Goal: Information Seeking & Learning: Understand process/instructions

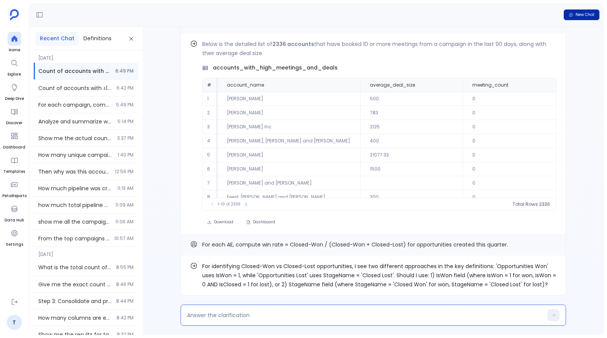
click at [584, 15] on span "New Chat" at bounding box center [585, 14] width 19 height 5
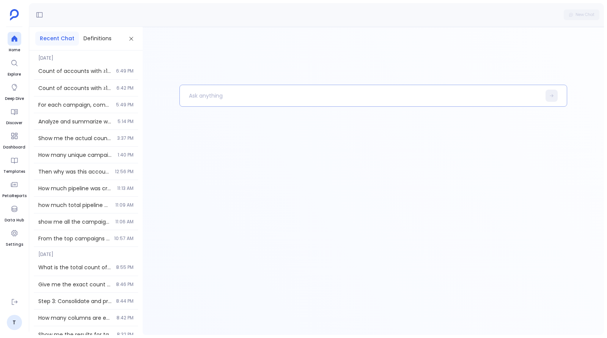
click at [345, 93] on p at bounding box center [360, 96] width 361 height 20
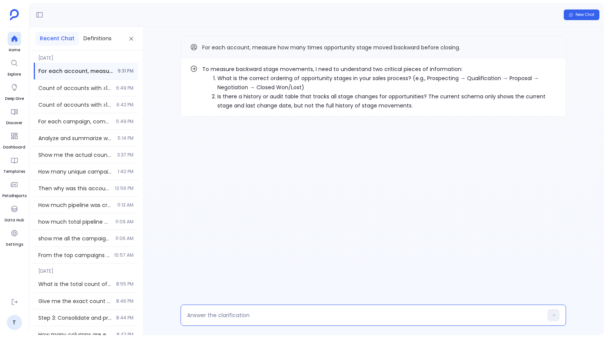
click at [366, 314] on textarea at bounding box center [365, 315] width 356 height 8
type textarea "df"
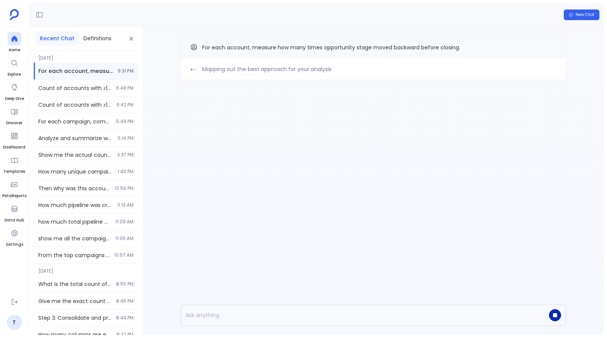
click at [554, 314] on icon "button" at bounding box center [556, 315] width 4 height 4
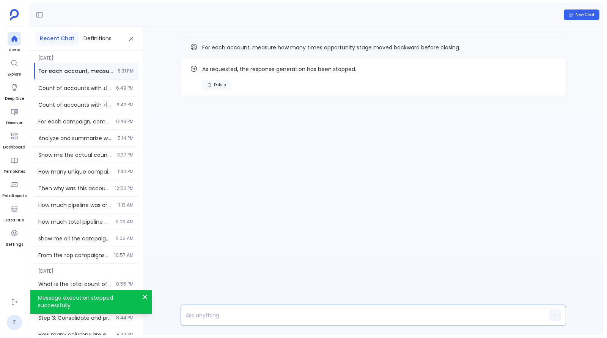
click at [215, 83] on span "Delete" at bounding box center [220, 84] width 12 height 5
click at [303, 314] on p at bounding box center [359, 315] width 356 height 11
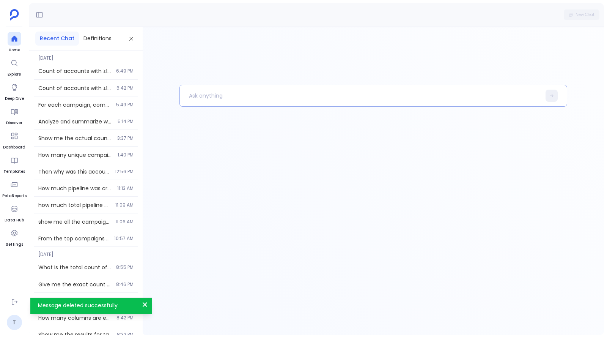
click at [315, 96] on p at bounding box center [360, 96] width 361 height 20
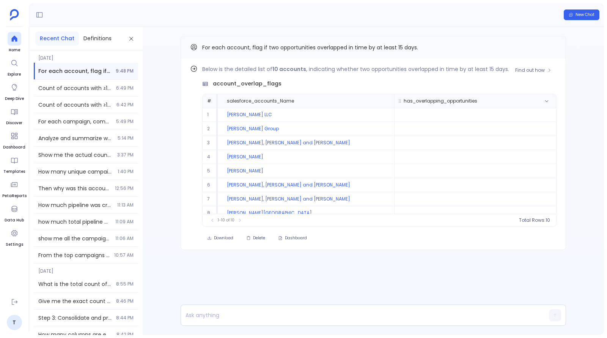
click at [420, 101] on span "has_overlapping_opportunities" at bounding box center [441, 101] width 74 height 6
copy span "has_overlapping_opportunities"
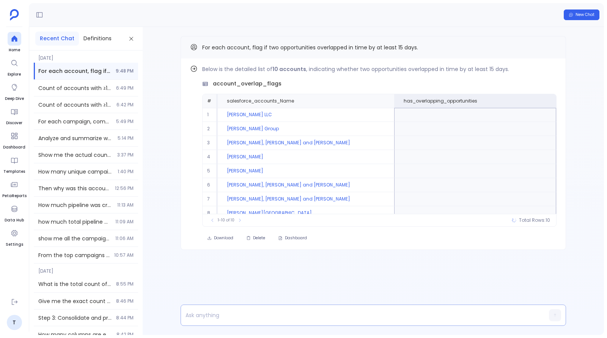
click at [355, 310] on p at bounding box center [359, 315] width 356 height 11
paste p
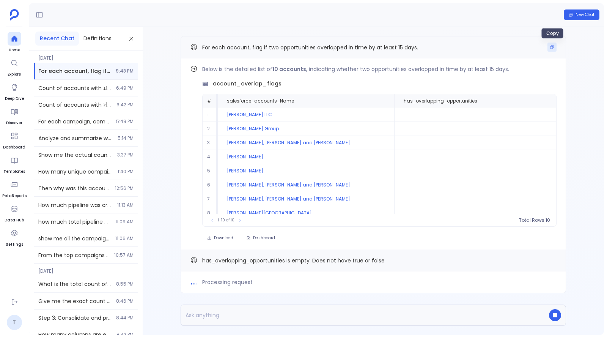
click at [554, 44] on button "Copy" at bounding box center [552, 47] width 9 height 9
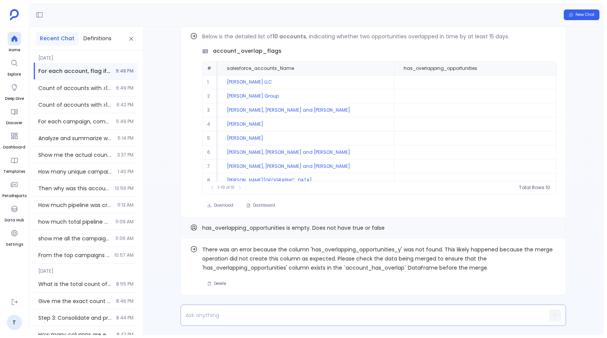
click at [295, 319] on p at bounding box center [359, 315] width 356 height 11
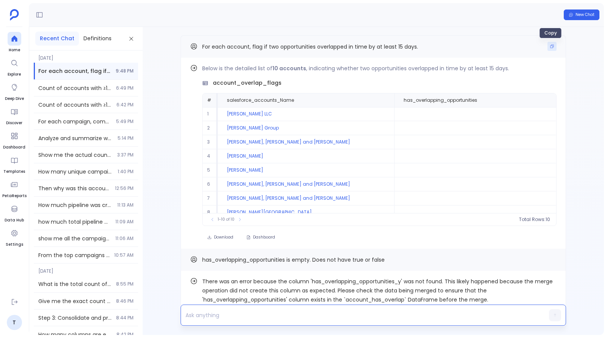
click at [550, 46] on icon "Copy" at bounding box center [552, 46] width 5 height 5
click at [326, 308] on div at bounding box center [359, 315] width 356 height 14
click at [326, 312] on p at bounding box center [359, 315] width 356 height 11
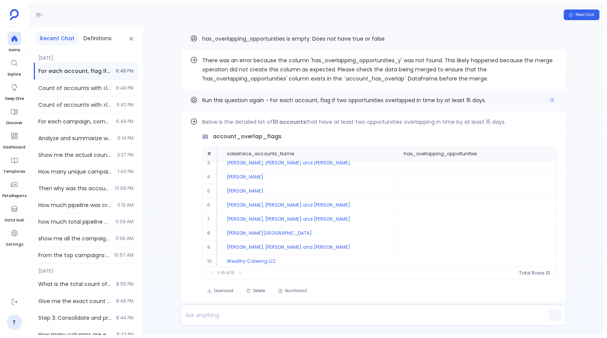
scroll to position [0, 0]
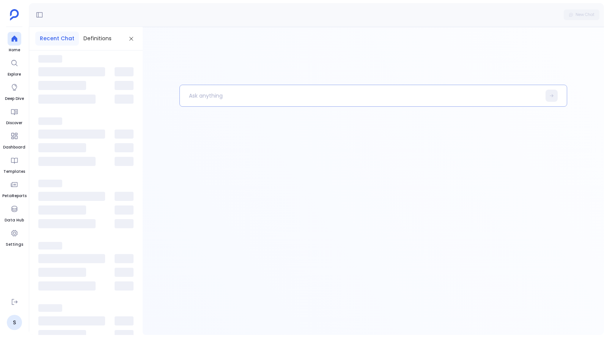
click at [239, 101] on p at bounding box center [360, 96] width 361 height 20
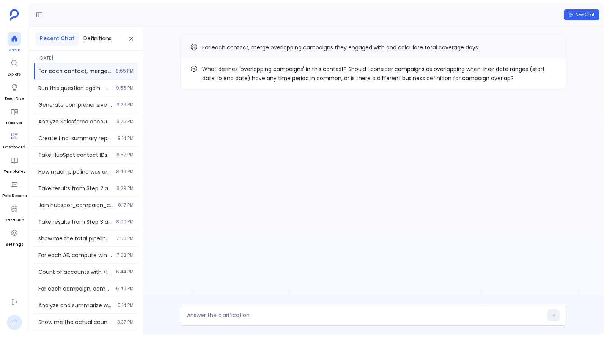
click at [14, 38] on icon at bounding box center [14, 39] width 6 height 6
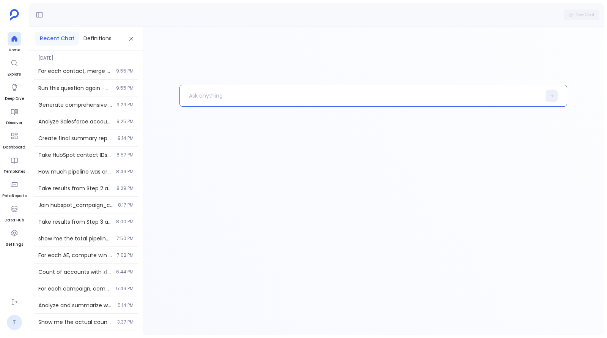
click at [255, 94] on p at bounding box center [360, 96] width 361 height 20
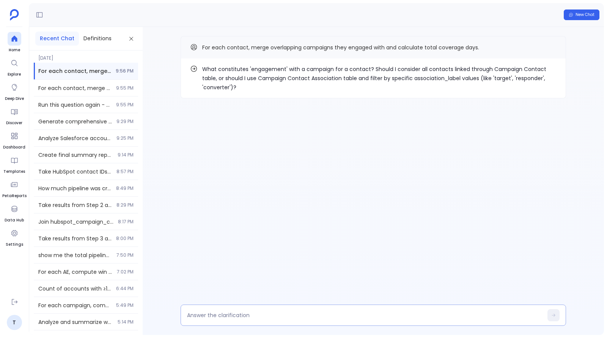
click at [376, 315] on textarea at bounding box center [365, 315] width 356 height 8
type textarea "1"
click at [289, 307] on div at bounding box center [374, 315] width 386 height 21
click at [289, 312] on textarea at bounding box center [365, 315] width 356 height 8
type textarea "1"
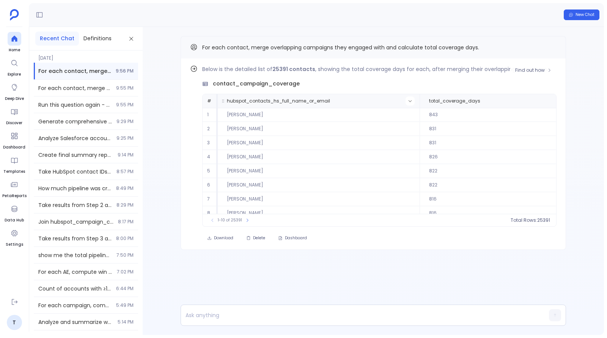
click at [409, 100] on icon at bounding box center [410, 101] width 5 height 5
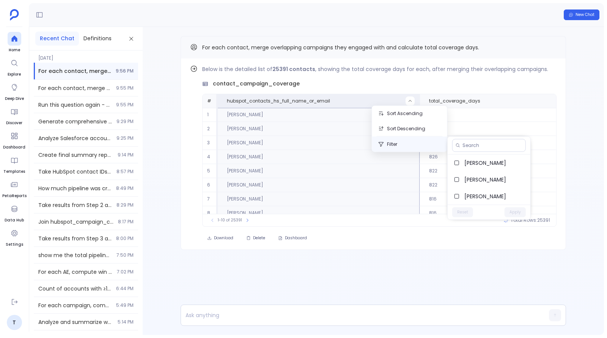
click at [409, 143] on button "Filter" at bounding box center [409, 144] width 75 height 15
click at [426, 144] on button "Filter" at bounding box center [409, 144] width 75 height 15
click at [466, 146] on input at bounding box center [493, 145] width 60 height 6
paste input "Brad Donnelly"
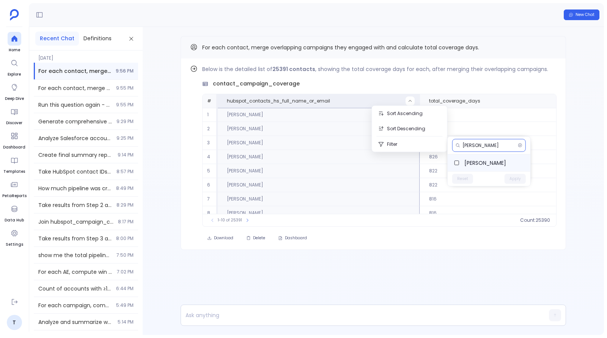
type input "Brad Donnelly"
click at [495, 163] on span "Brad Donnelly" at bounding box center [495, 163] width 60 height 8
click at [517, 177] on button "Apply" at bounding box center [515, 179] width 21 height 10
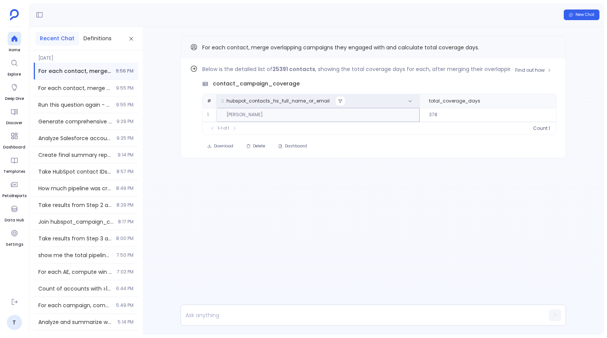
click at [339, 103] on button at bounding box center [340, 100] width 9 height 9
click at [472, 141] on div at bounding box center [490, 145] width 74 height 13
click at [465, 147] on input at bounding box center [494, 145] width 60 height 6
paste input "Chadrick Reinger"
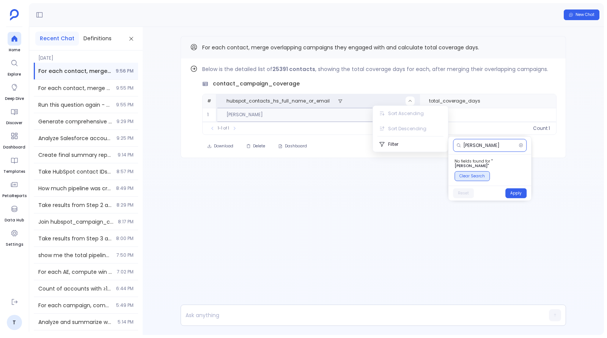
type input "Chadrick"
click at [471, 171] on button "Clear Search" at bounding box center [472, 176] width 35 height 10
click at [518, 178] on button "Apply" at bounding box center [516, 179] width 21 height 10
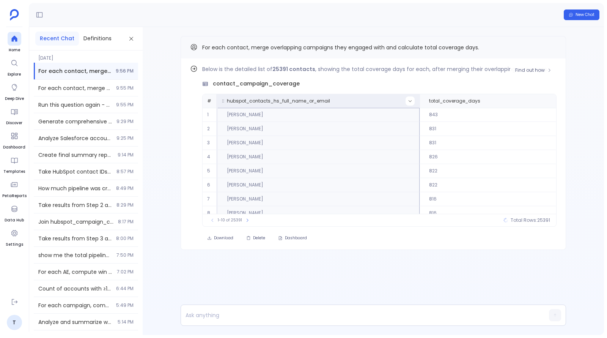
click at [409, 101] on icon at bounding box center [410, 101] width 5 height 5
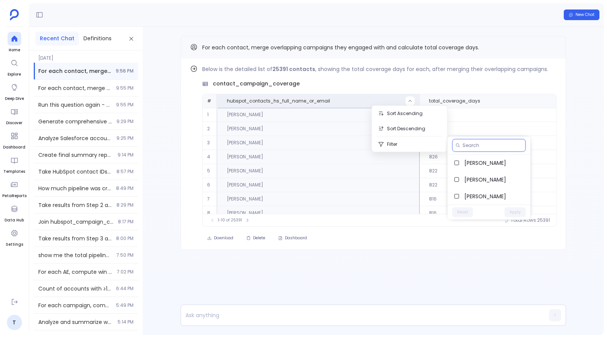
click at [476, 146] on input at bounding box center [493, 145] width 60 height 6
paste input "Chadrick Reinger"
type input "Chadrick Reinger"
click at [475, 161] on span "Chadrick Reinger" at bounding box center [495, 163] width 60 height 8
click at [517, 177] on button "Apply" at bounding box center [515, 179] width 21 height 10
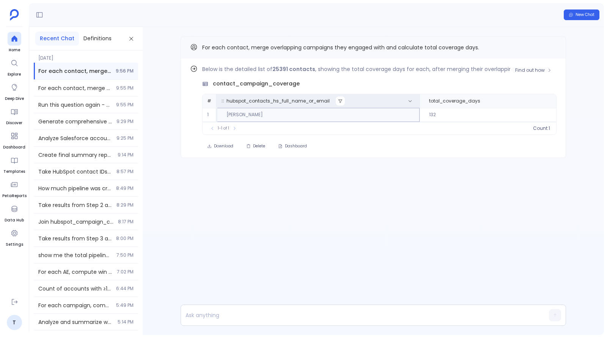
click at [338, 99] on icon at bounding box center [340, 101] width 5 height 5
click at [467, 176] on button "Reset" at bounding box center [463, 179] width 21 height 10
click at [516, 176] on button "Apply" at bounding box center [516, 179] width 21 height 10
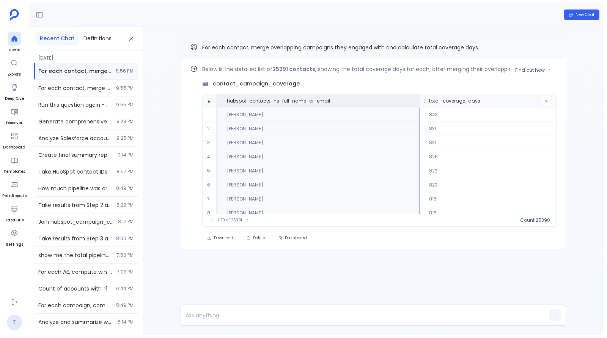
click at [547, 100] on icon at bounding box center [547, 101] width 5 height 5
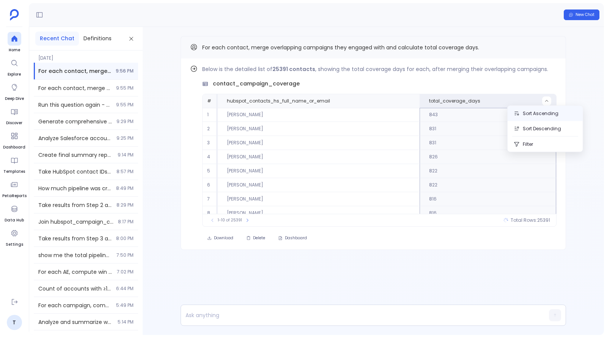
click at [535, 115] on button "Sort Ascending" at bounding box center [545, 113] width 75 height 15
click at [535, 68] on span "Find out how" at bounding box center [531, 70] width 30 height 6
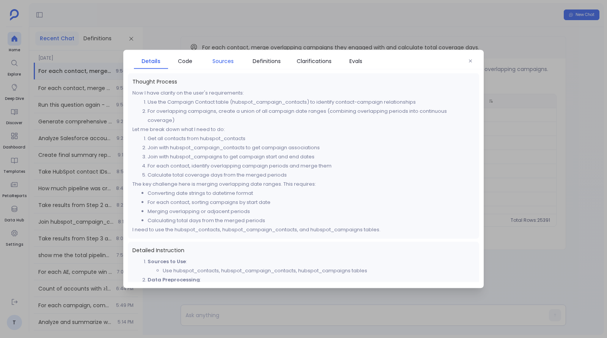
click at [230, 58] on span "Sources" at bounding box center [223, 61] width 21 height 8
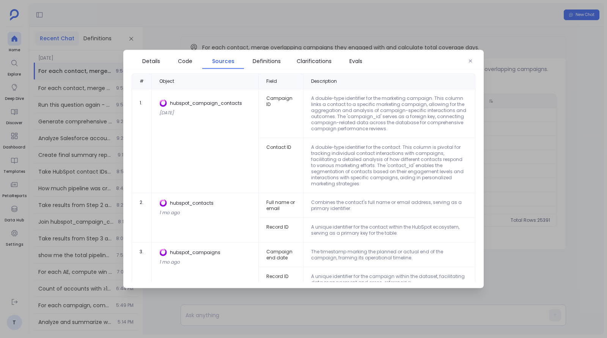
click at [525, 152] on div at bounding box center [303, 169] width 607 height 338
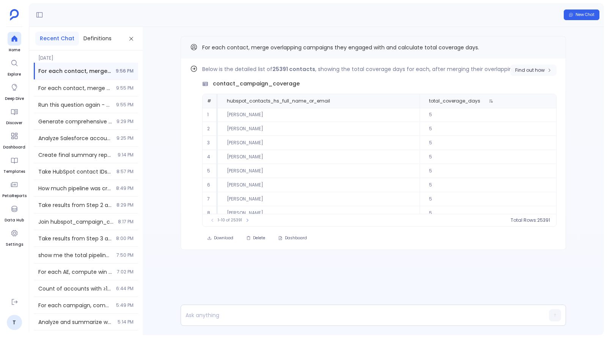
click at [525, 67] on span "Find out how" at bounding box center [531, 70] width 30 height 6
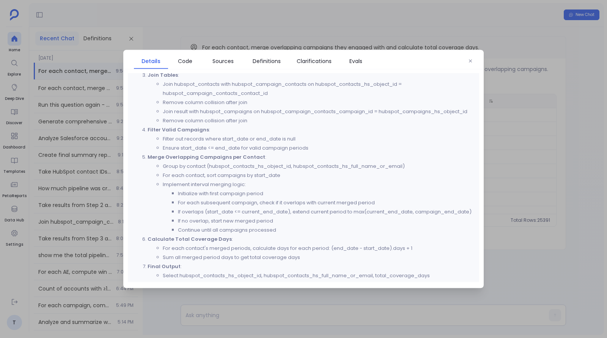
scroll to position [223, 0]
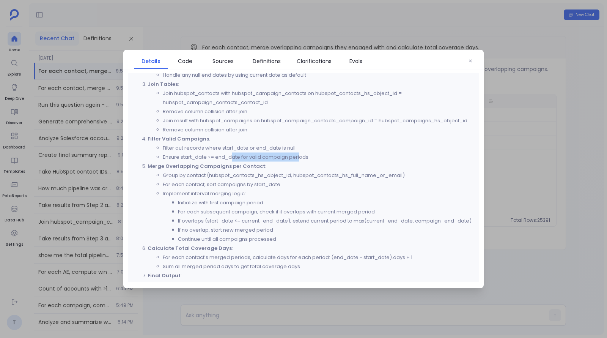
drag, startPoint x: 232, startPoint y: 159, endPoint x: 300, endPoint y: 160, distance: 68.3
click at [300, 160] on li "Ensure start_date <= end_date for valid campaign periods" at bounding box center [319, 157] width 312 height 9
drag, startPoint x: 279, startPoint y: 148, endPoint x: 194, endPoint y: 148, distance: 85.4
click at [194, 148] on li "Filter out records where start_date or end_date is null" at bounding box center [319, 148] width 312 height 9
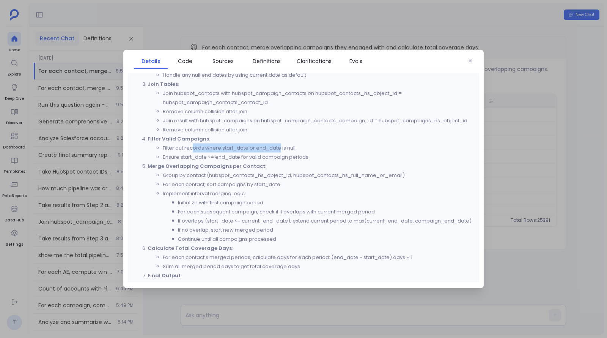
click at [194, 148] on li "Filter out records where start_date or end_date is null" at bounding box center [319, 148] width 312 height 9
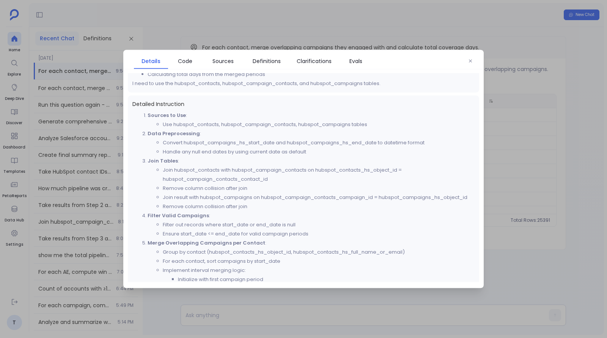
scroll to position [144, 0]
drag, startPoint x: 250, startPoint y: 147, endPoint x: 375, endPoint y: 147, distance: 124.9
click at [375, 147] on li "Convert hubspot_campaigns_hs_start_date and hubspot_campaigns_hs_end_date to da…" at bounding box center [319, 144] width 312 height 9
drag, startPoint x: 227, startPoint y: 159, endPoint x: 220, endPoint y: 151, distance: 10.5
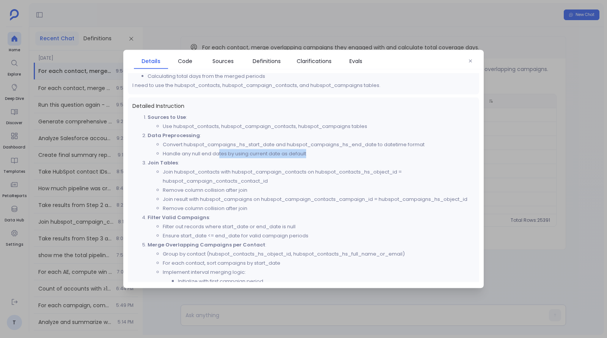
click at [220, 151] on ol "Sources to Use : Use hubspot_contacts, hubspot_campaign_contacts, hubspot_campa…" at bounding box center [304, 245] width 342 height 264
click at [220, 151] on li "Handle any null end dates by using current date as default" at bounding box center [319, 153] width 312 height 9
click at [607, 150] on div at bounding box center [303, 169] width 607 height 338
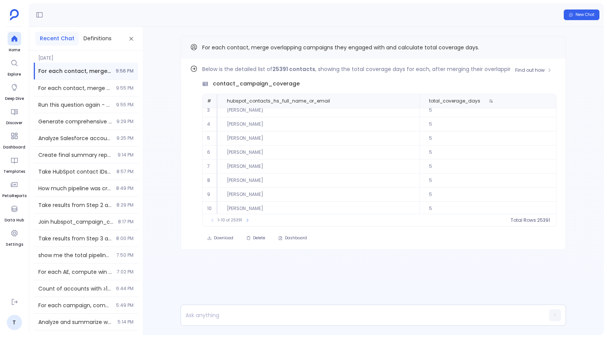
scroll to position [0, 0]
click at [489, 100] on icon at bounding box center [491, 101] width 5 height 5
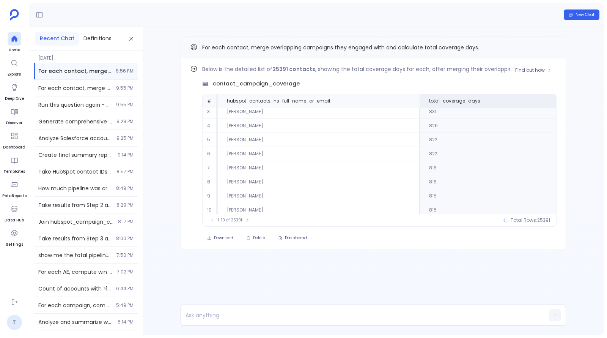
scroll to position [33, 0]
click at [245, 221] on icon at bounding box center [247, 220] width 5 height 5
click at [246, 221] on button at bounding box center [250, 220] width 8 height 8
click at [248, 221] on button at bounding box center [252, 220] width 8 height 8
click at [247, 221] on button at bounding box center [251, 220] width 8 height 8
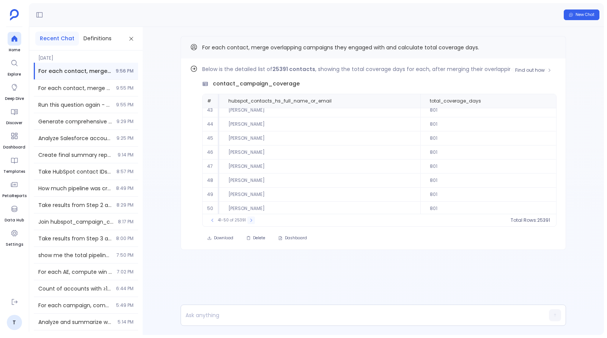
click at [245, 221] on div "41-50 of 25391" at bounding box center [232, 220] width 54 height 8
click at [249, 221] on icon at bounding box center [251, 220] width 5 height 5
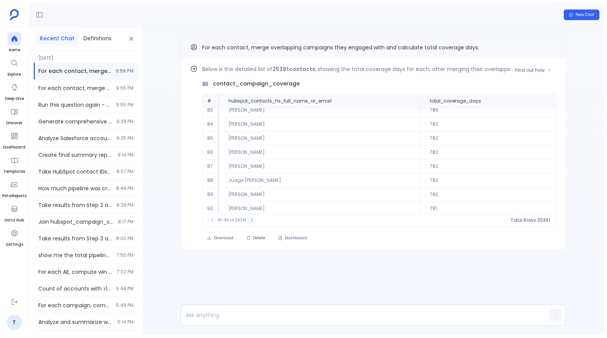
click at [249, 221] on icon at bounding box center [251, 220] width 5 height 5
click at [251, 221] on icon at bounding box center [253, 220] width 5 height 5
click at [250, 221] on icon at bounding box center [252, 220] width 5 height 5
click at [250, 221] on button at bounding box center [254, 220] width 8 height 8
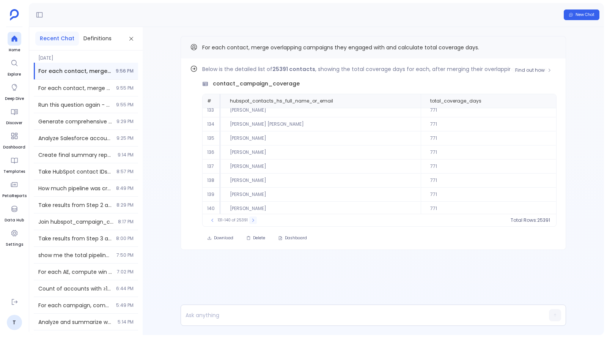
click at [249, 221] on button at bounding box center [253, 220] width 8 height 8
click at [238, 221] on span "141-150 of 25391" at bounding box center [233, 220] width 30 height 6
copy span "25391"
click at [251, 216] on button at bounding box center [254, 220] width 8 height 8
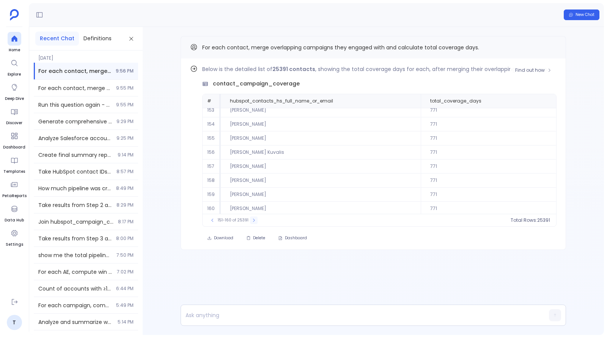
click at [252, 220] on icon at bounding box center [254, 220] width 5 height 5
click at [251, 220] on icon at bounding box center [253, 220] width 5 height 5
click at [252, 220] on icon at bounding box center [254, 220] width 5 height 5
click at [253, 220] on icon at bounding box center [255, 220] width 5 height 5
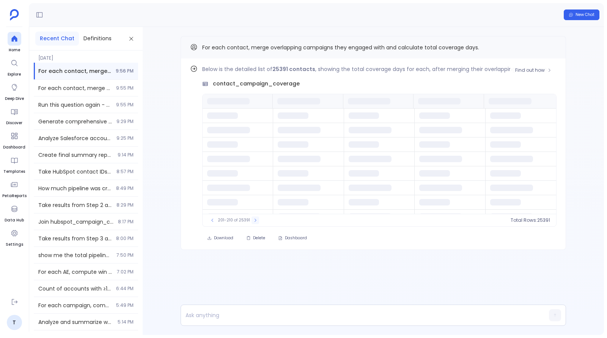
scroll to position [0, 0]
click at [253, 220] on icon at bounding box center [255, 220] width 5 height 5
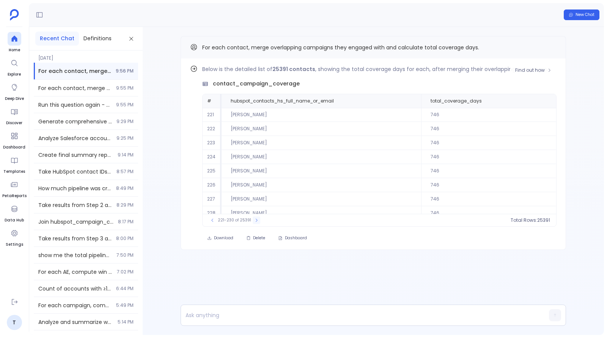
click at [254, 220] on icon at bounding box center [256, 220] width 5 height 5
click at [252, 220] on button at bounding box center [256, 220] width 8 height 8
click at [253, 220] on button at bounding box center [257, 220] width 8 height 8
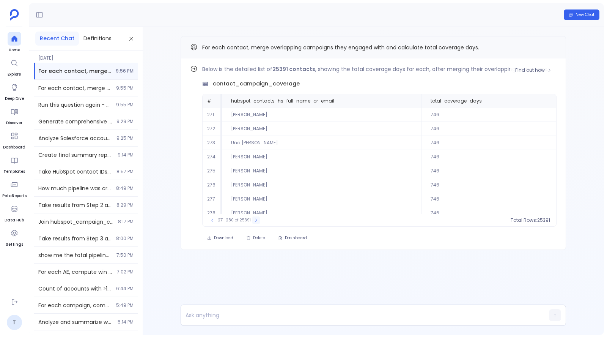
click at [252, 220] on button at bounding box center [256, 220] width 8 height 8
click at [253, 220] on button at bounding box center [257, 220] width 8 height 8
click at [411, 103] on icon at bounding box center [412, 101] width 5 height 5
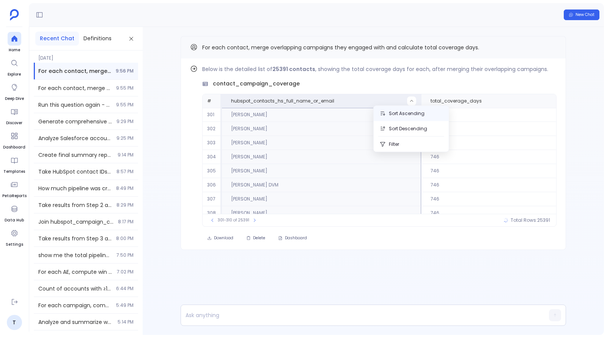
click at [406, 112] on button "Sort Ascending" at bounding box center [411, 113] width 75 height 15
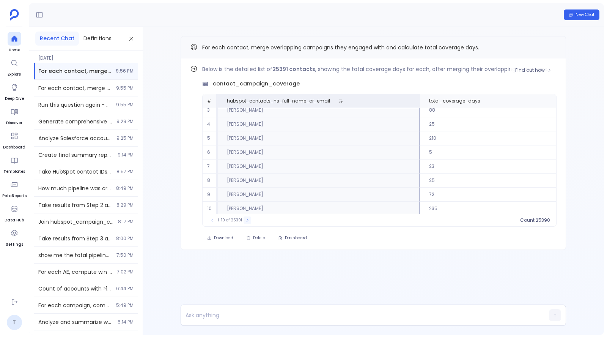
click at [247, 222] on button at bounding box center [248, 220] width 8 height 8
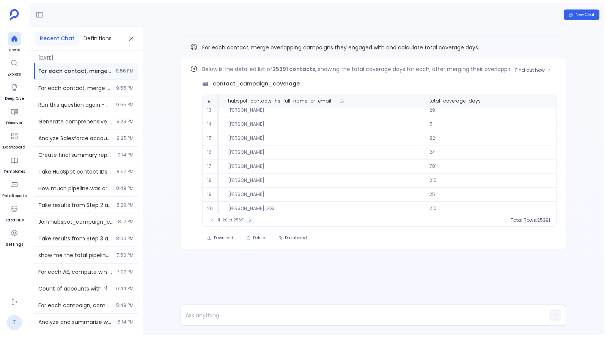
click at [248, 221] on icon at bounding box center [250, 220] width 5 height 5
click at [249, 221] on icon at bounding box center [251, 220] width 5 height 5
click at [247, 221] on button at bounding box center [251, 220] width 8 height 8
click at [248, 221] on button at bounding box center [252, 220] width 8 height 8
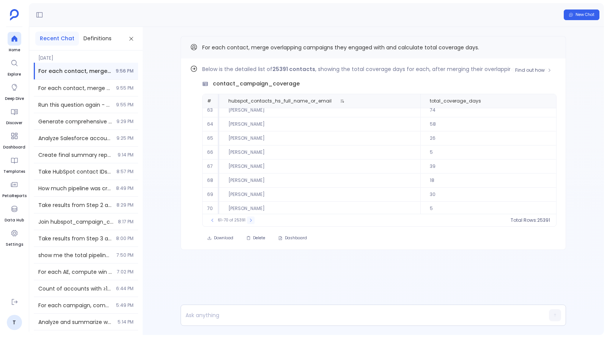
click at [249, 221] on icon at bounding box center [251, 220] width 5 height 5
click at [248, 221] on button at bounding box center [252, 220] width 8 height 8
click at [249, 221] on button at bounding box center [253, 220] width 8 height 8
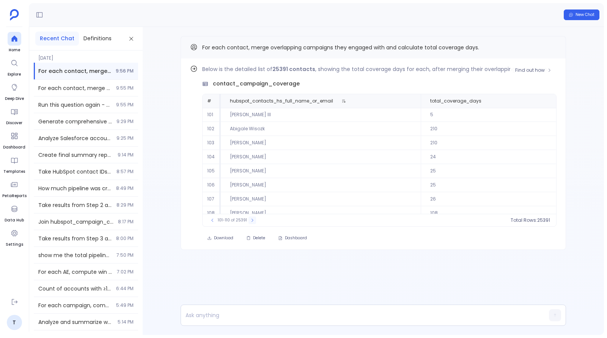
click at [249, 221] on button at bounding box center [253, 220] width 8 height 8
click at [212, 221] on icon at bounding box center [212, 220] width 5 height 5
click at [532, 69] on span "Find out how" at bounding box center [531, 70] width 30 height 6
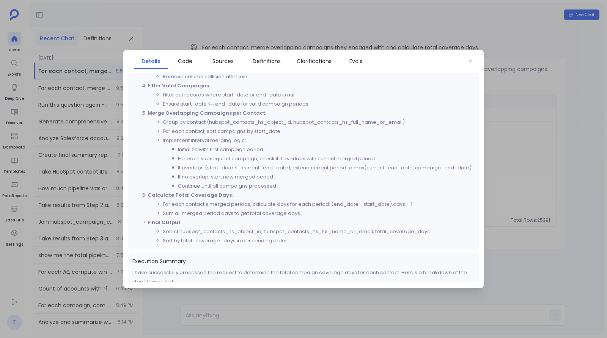
scroll to position [289, 0]
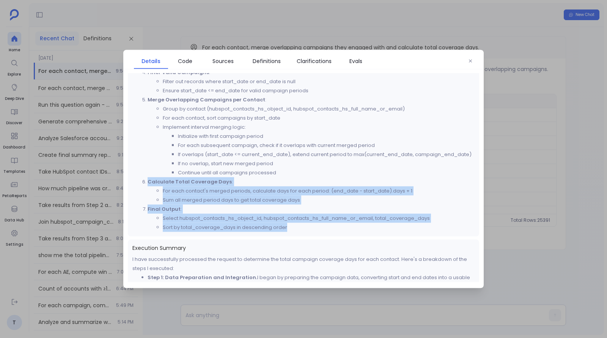
drag, startPoint x: 289, startPoint y: 226, endPoint x: 194, endPoint y: 177, distance: 106.6
click at [194, 177] on ol "Sources to Use : Use hubspot_contacts, hubspot_campaign_contacts, hubspot_campa…" at bounding box center [304, 100] width 342 height 264
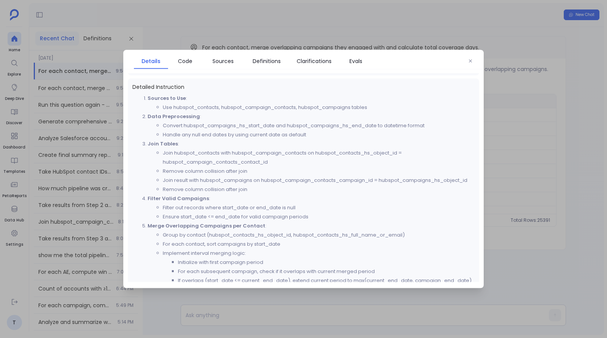
scroll to position [151, 0]
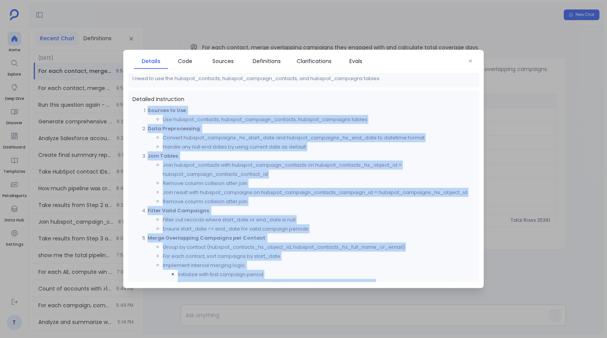
click at [148, 108] on li "Sources to Use : Use hubspot_contacts, hubspot_campaign_contacts, hubspot_campa…" at bounding box center [311, 115] width 327 height 18
copy ol "Sources to Use : Use hubspot_contacts, hubspot_campaign_contacts, hubspot_campa…"
